Goal: Navigation & Orientation: Find specific page/section

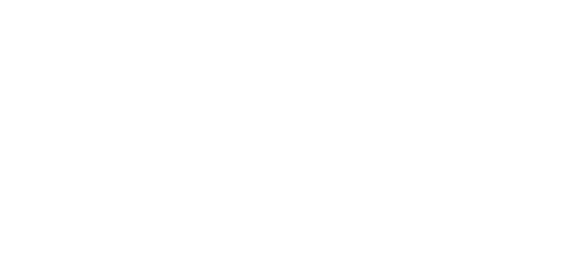
select select
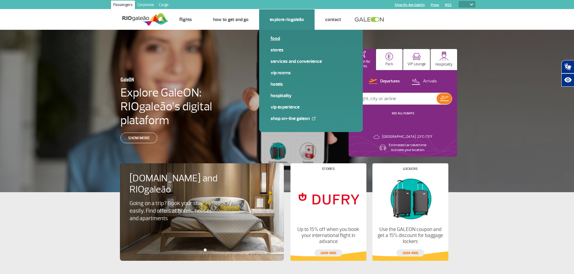
click at [275, 39] on link "Food" at bounding box center [311, 38] width 81 height 7
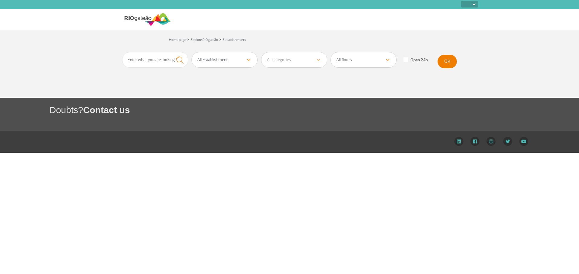
select select
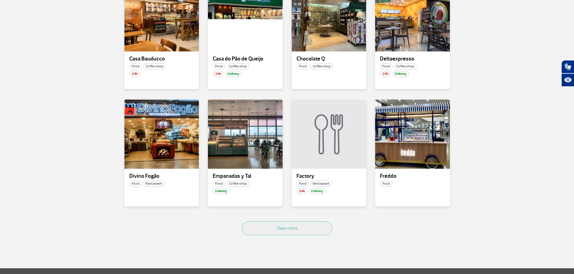
scroll to position [301, 0]
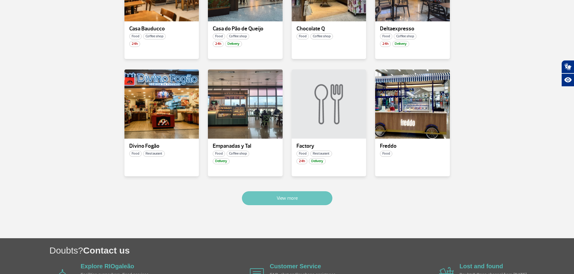
click at [286, 199] on button "View more" at bounding box center [287, 199] width 90 height 14
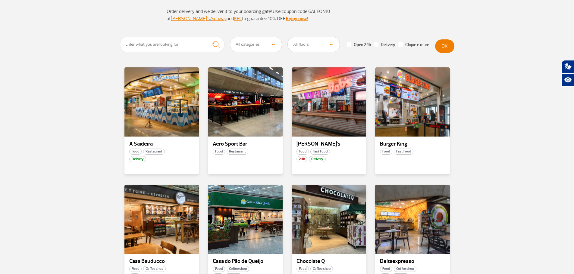
scroll to position [51, 0]
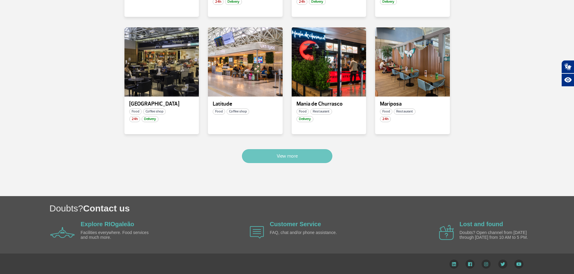
click at [281, 150] on button "View more" at bounding box center [287, 156] width 90 height 14
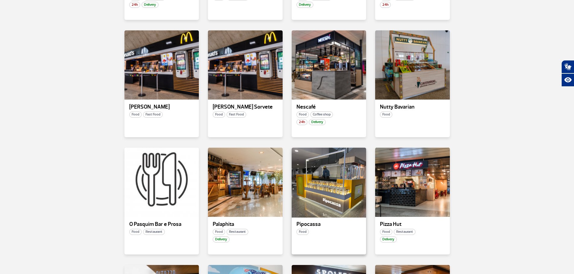
scroll to position [814, 0]
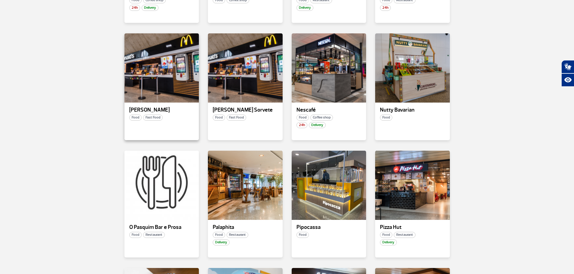
click at [176, 97] on div "[PERSON_NAME] Food Fast Food" at bounding box center [161, 86] width 75 height 107
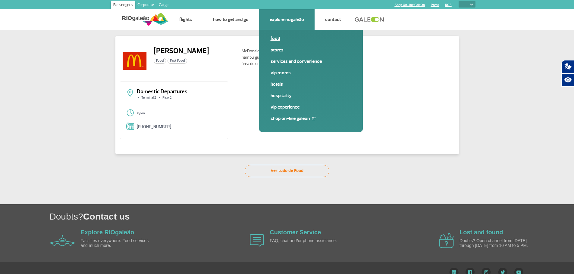
click at [280, 38] on link "Food" at bounding box center [311, 38] width 81 height 7
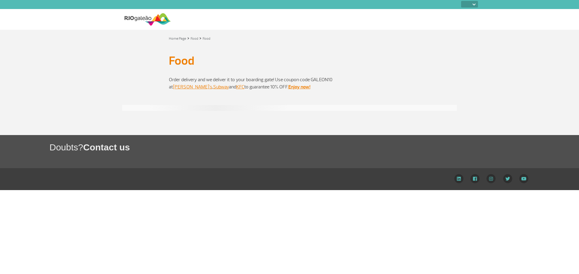
select select
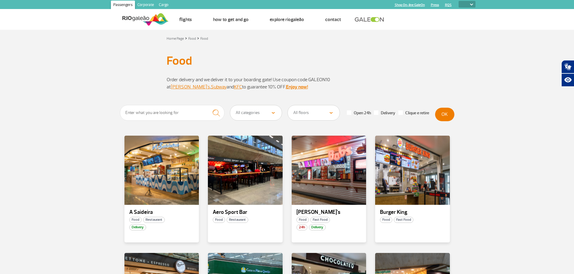
click at [277, 114] on select "All categories Coffee shop Fast Food Restaurant Souvenir Convenience shop" at bounding box center [256, 112] width 52 height 15
click at [332, 113] on select "All floors Public Area (Before Security Inspection/X-Ray) Public Area Arrivals …" at bounding box center [314, 112] width 52 height 15
select select "92"
click at [288, 105] on select "All floors Public Area (Before Security Inspection/X-Ray) Public Area Arrivals …" at bounding box center [314, 112] width 52 height 15
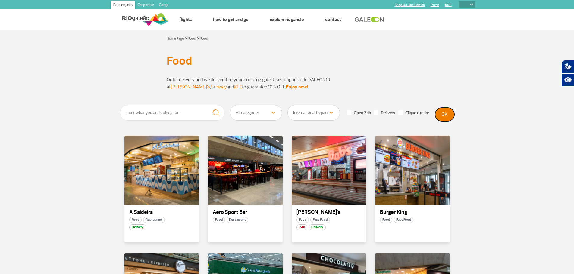
click at [446, 117] on button "OK" at bounding box center [444, 115] width 19 height 14
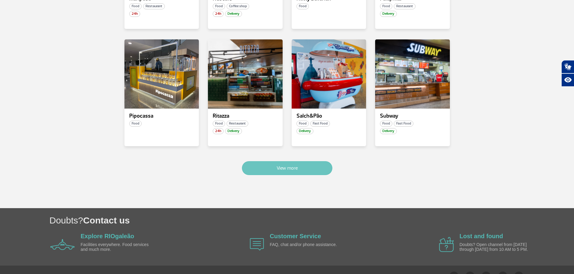
click at [283, 168] on button "View more" at bounding box center [287, 168] width 90 height 14
click at [281, 170] on button "View more" at bounding box center [287, 168] width 90 height 14
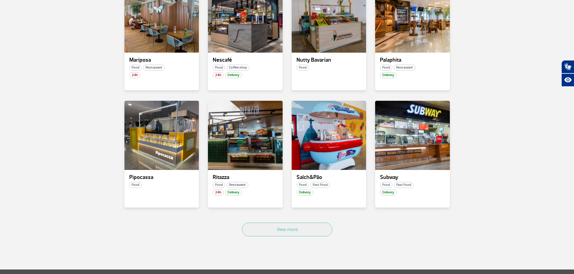
scroll to position [271, 0]
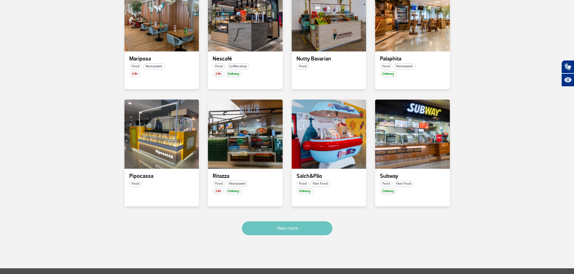
click at [295, 224] on button "View more" at bounding box center [287, 229] width 90 height 14
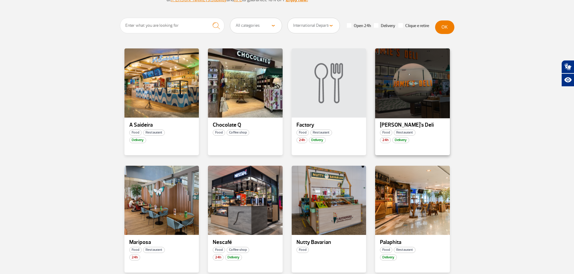
scroll to position [60, 0]
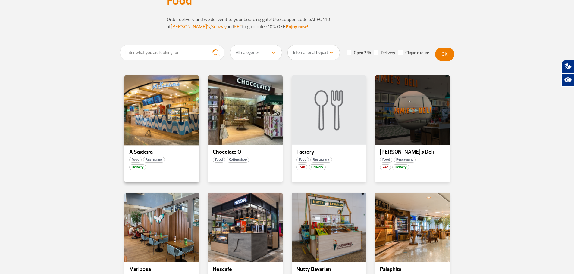
click at [178, 126] on div at bounding box center [162, 110] width 76 height 71
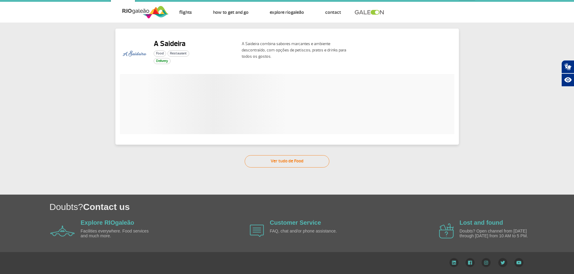
scroll to position [12, 0]
